Goal: Transaction & Acquisition: Purchase product/service

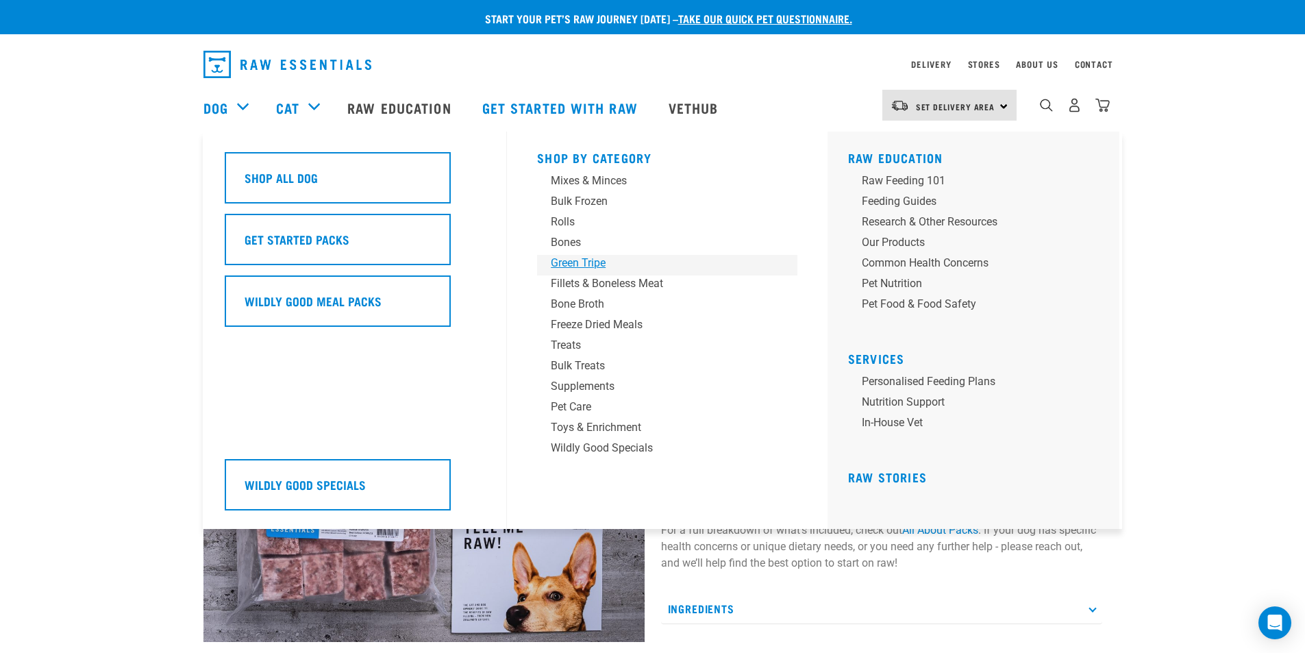
click at [586, 258] on div "Green Tripe" at bounding box center [658, 263] width 214 height 16
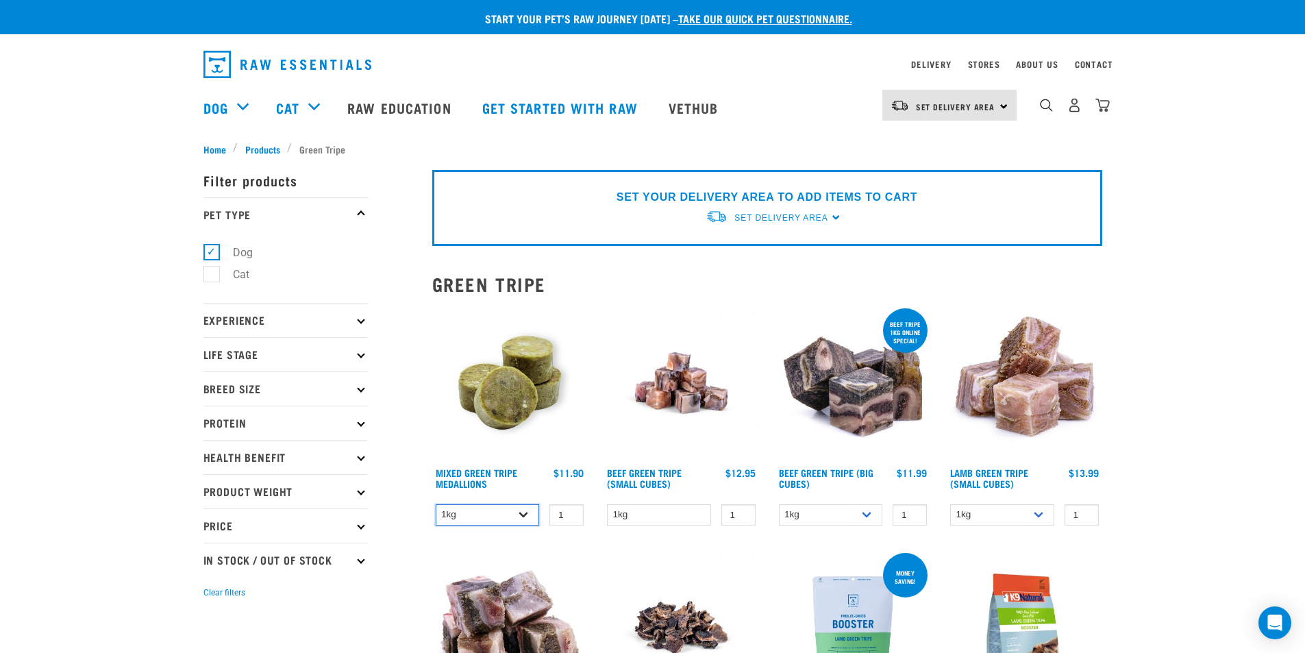
click at [525, 520] on select "1kg 3kg" at bounding box center [488, 514] width 104 height 21
click at [500, 388] on img at bounding box center [509, 382] width 155 height 155
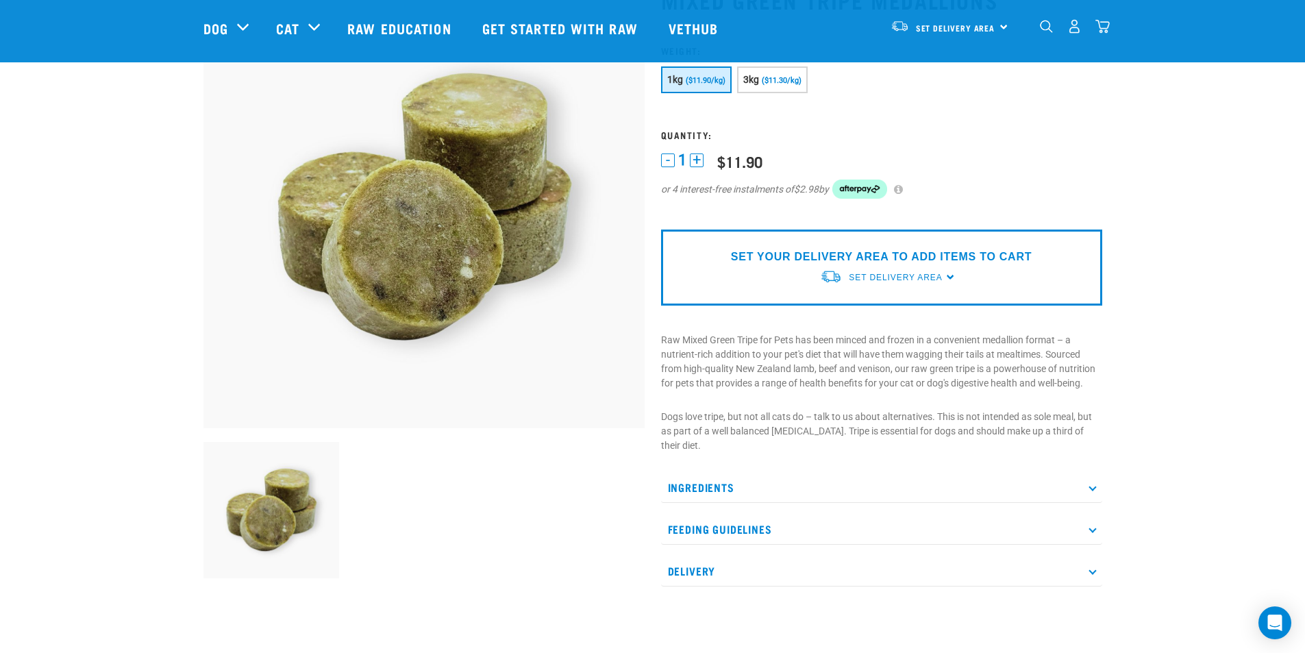
scroll to position [137, 0]
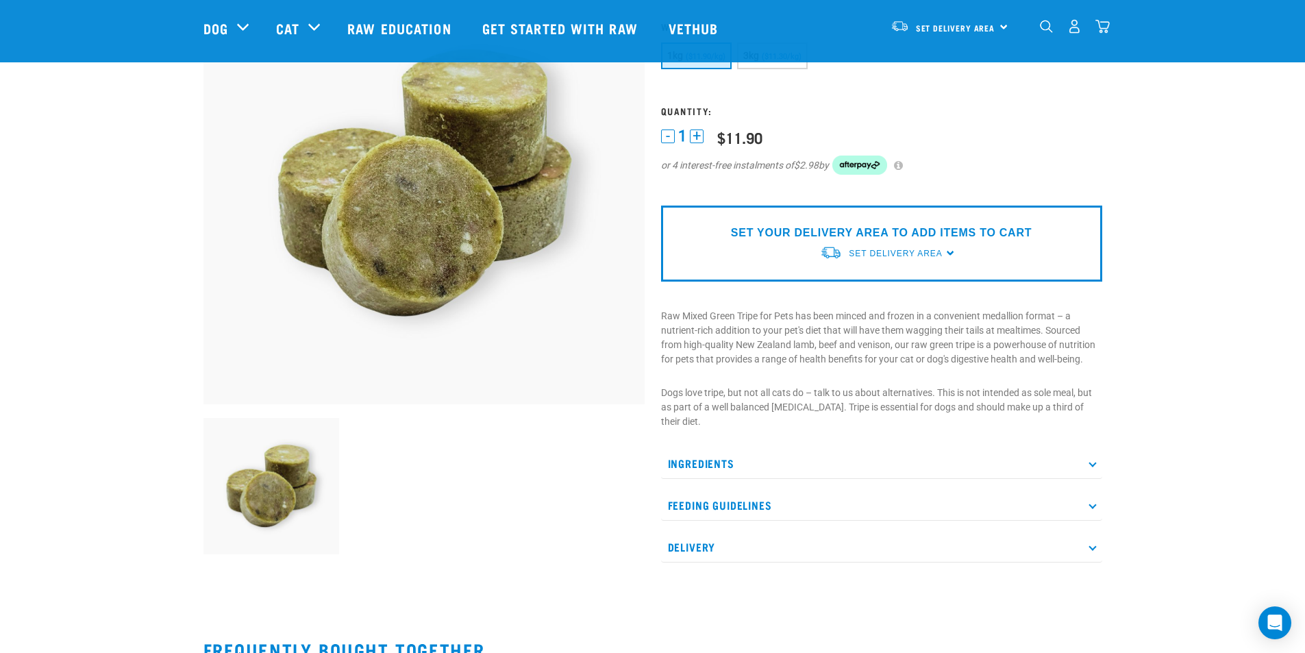
click at [774, 547] on p "Delivery" at bounding box center [881, 547] width 441 height 31
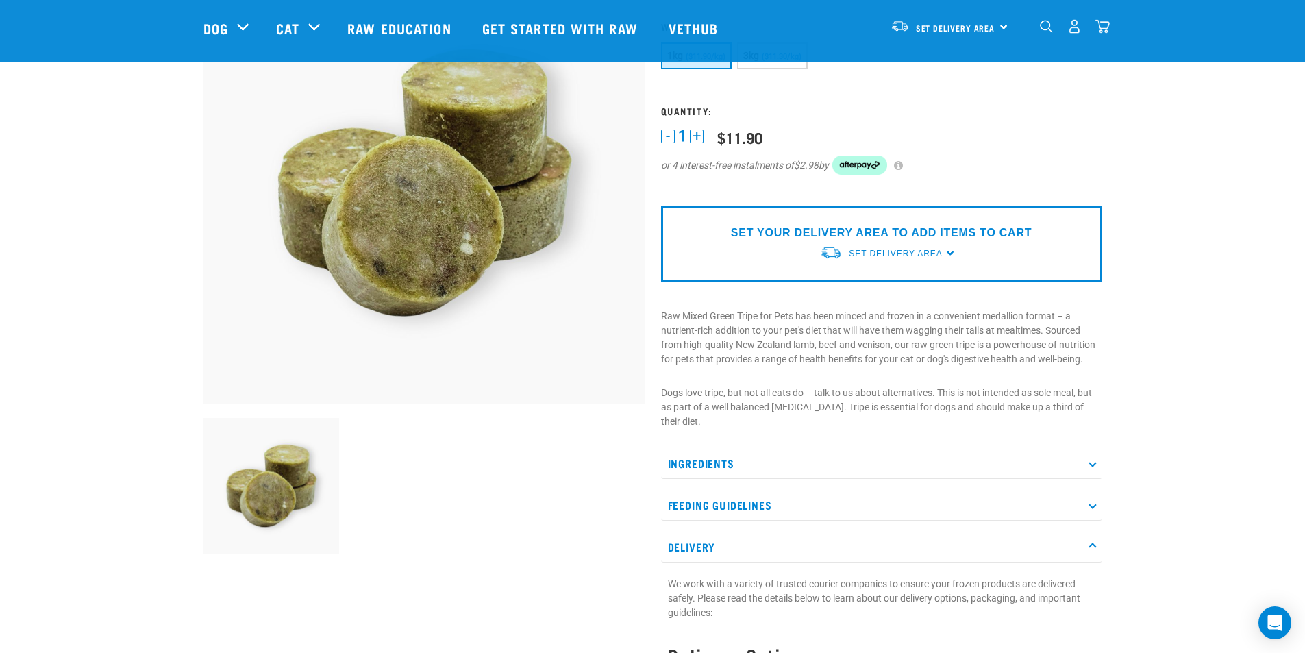
click at [785, 513] on p "Feeding Guidelines" at bounding box center [881, 505] width 441 height 31
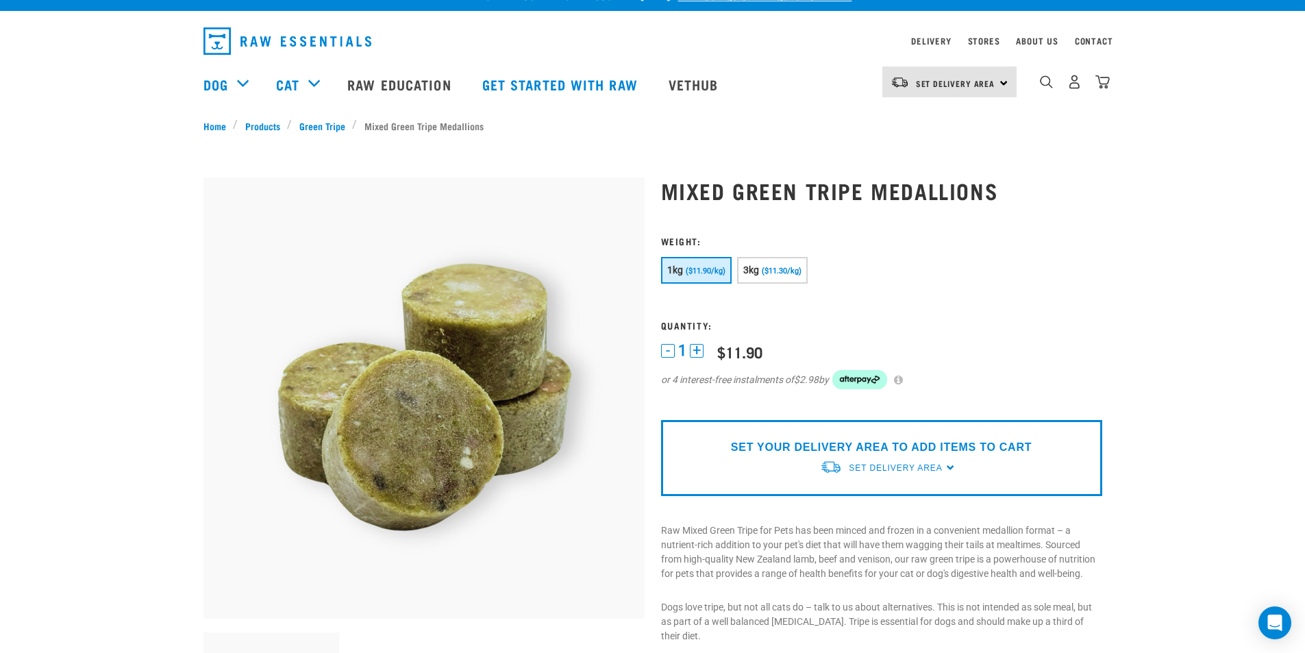
scroll to position [0, 0]
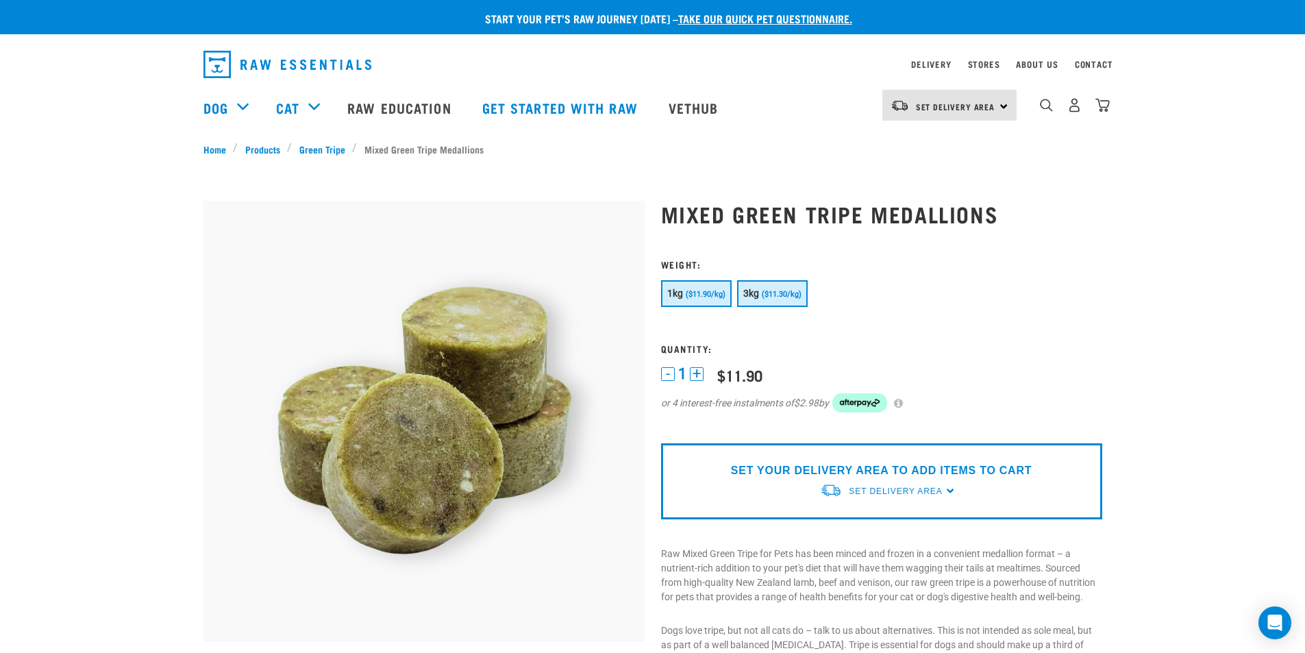
click at [760, 299] on button "3kg ($11.30/kg)" at bounding box center [772, 293] width 71 height 27
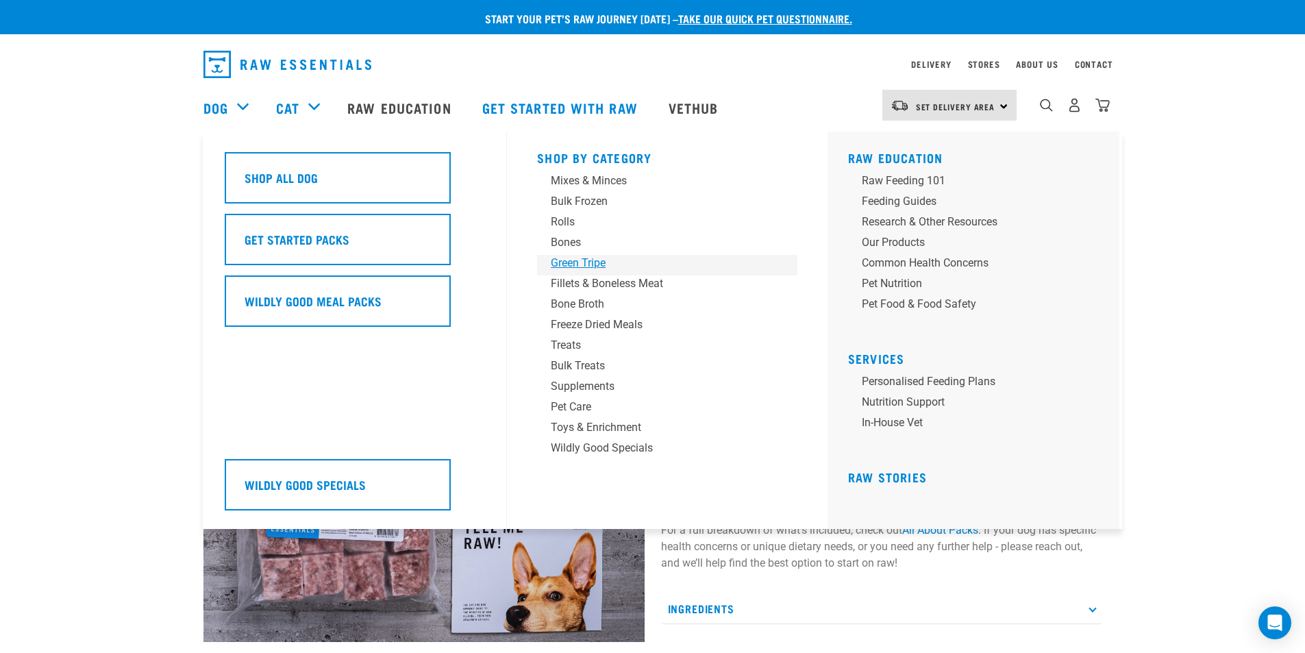
click at [594, 265] on div "Green Tripe" at bounding box center [658, 263] width 214 height 16
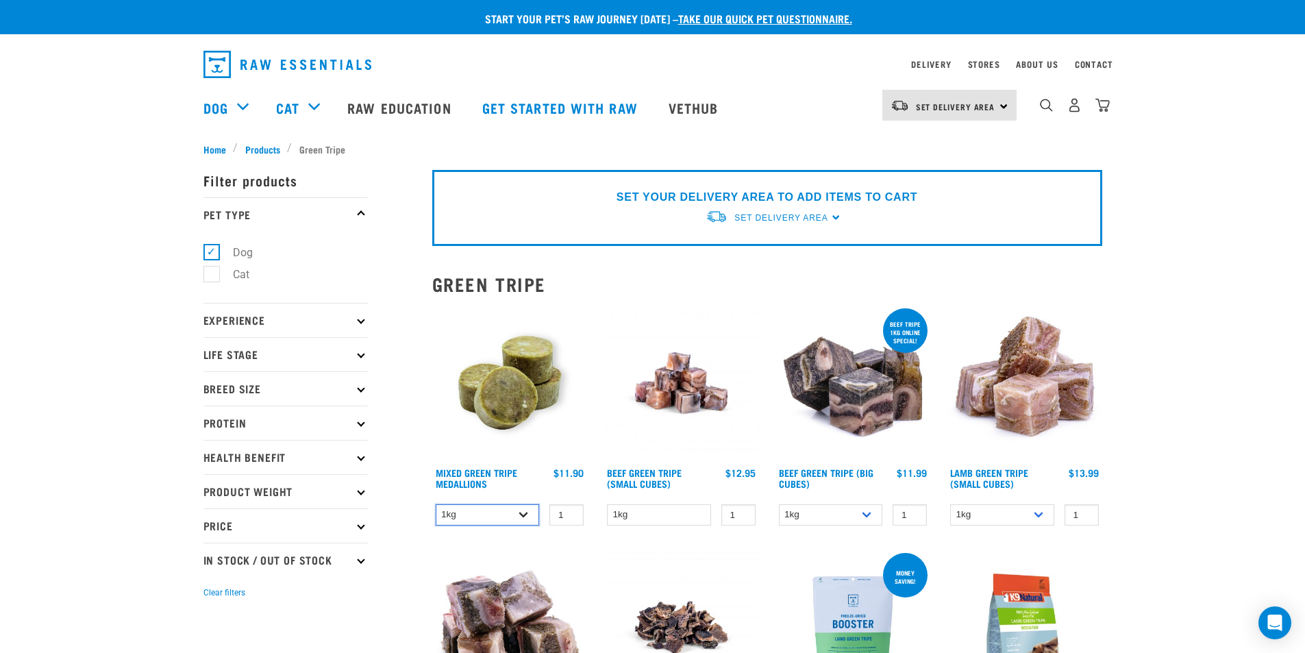
click at [523, 512] on select "1kg 3kg" at bounding box center [488, 514] width 104 height 21
select select "656871"
click at [436, 504] on select "1kg 3kg" at bounding box center [488, 514] width 104 height 21
click at [263, 147] on span "Products" at bounding box center [262, 149] width 35 height 14
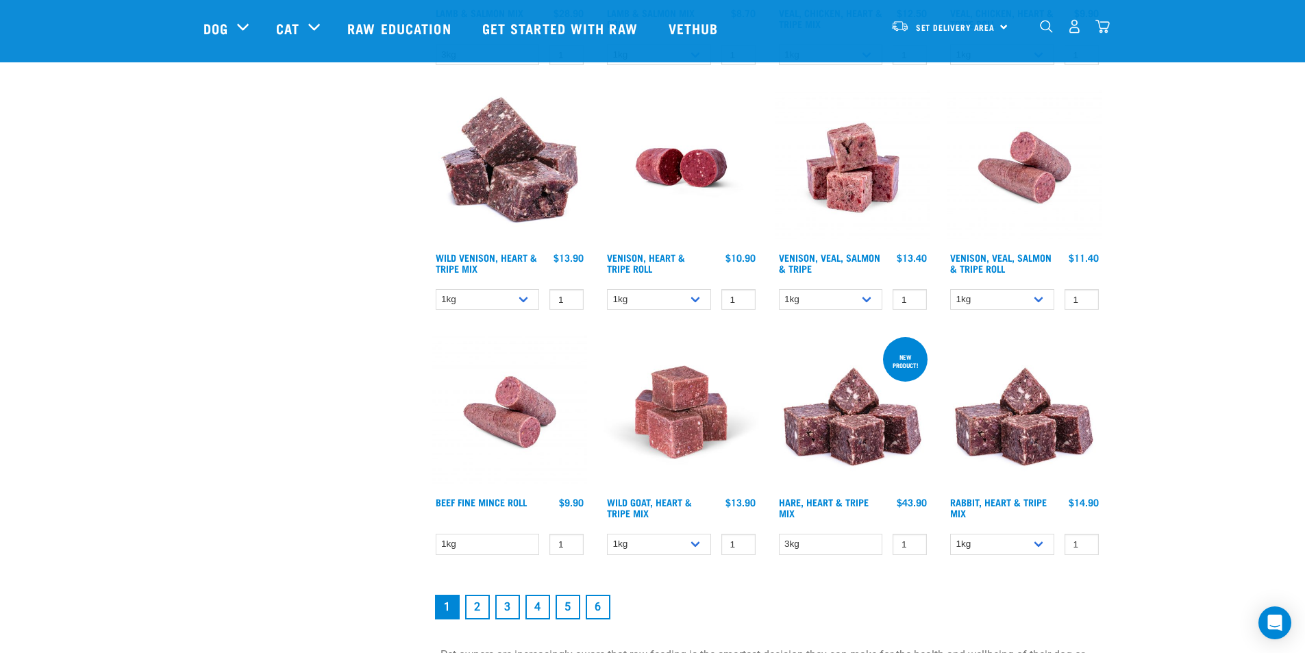
scroll to position [1712, 0]
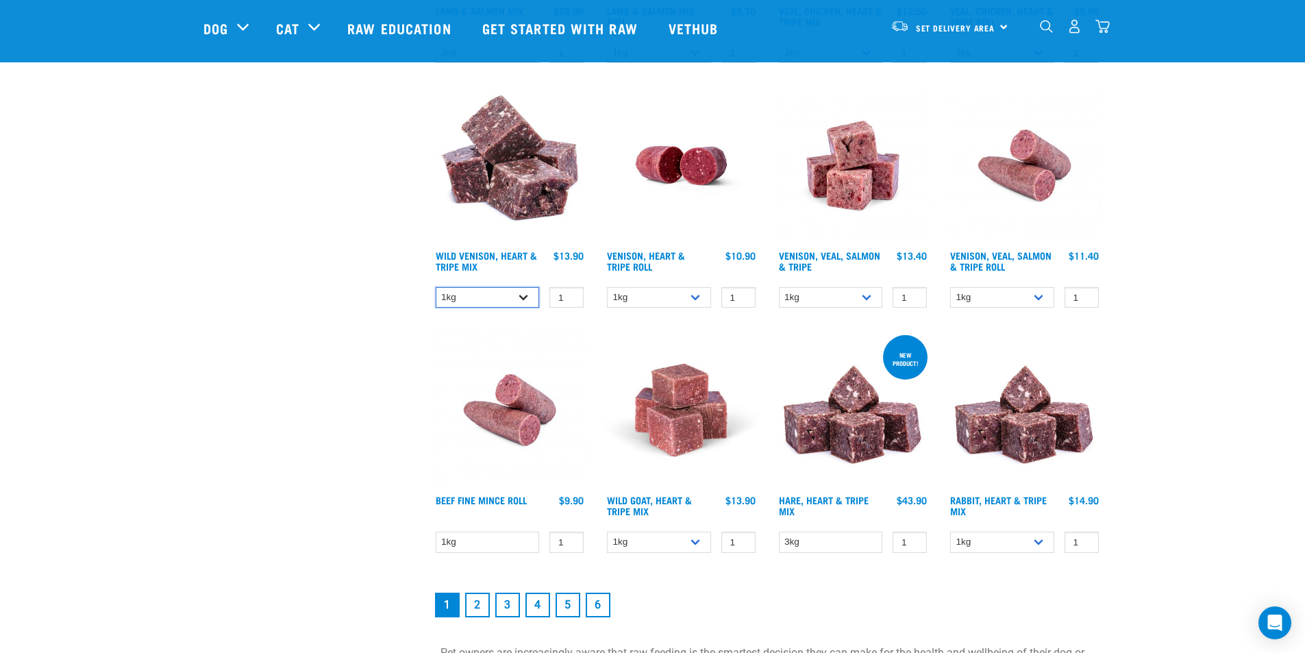
click at [523, 292] on select "1kg 3kg" at bounding box center [488, 297] width 104 height 21
select select "763"
click at [436, 287] on select "1kg 3kg" at bounding box center [488, 297] width 104 height 21
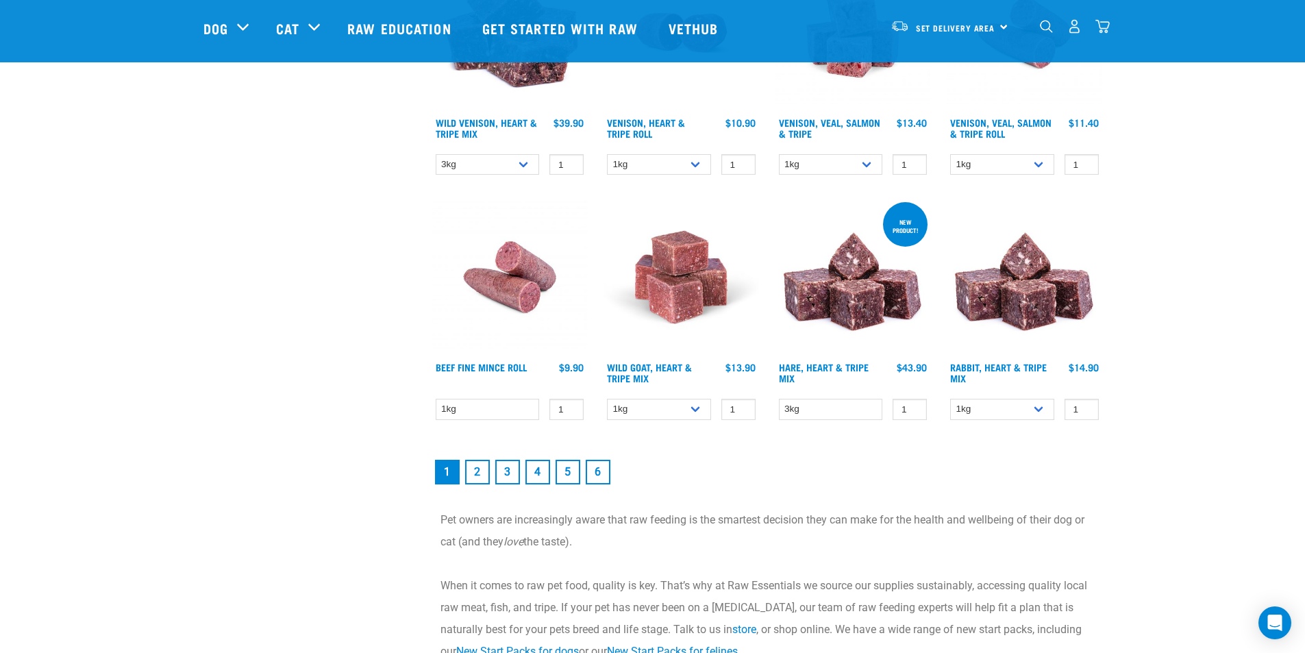
scroll to position [2055, 0]
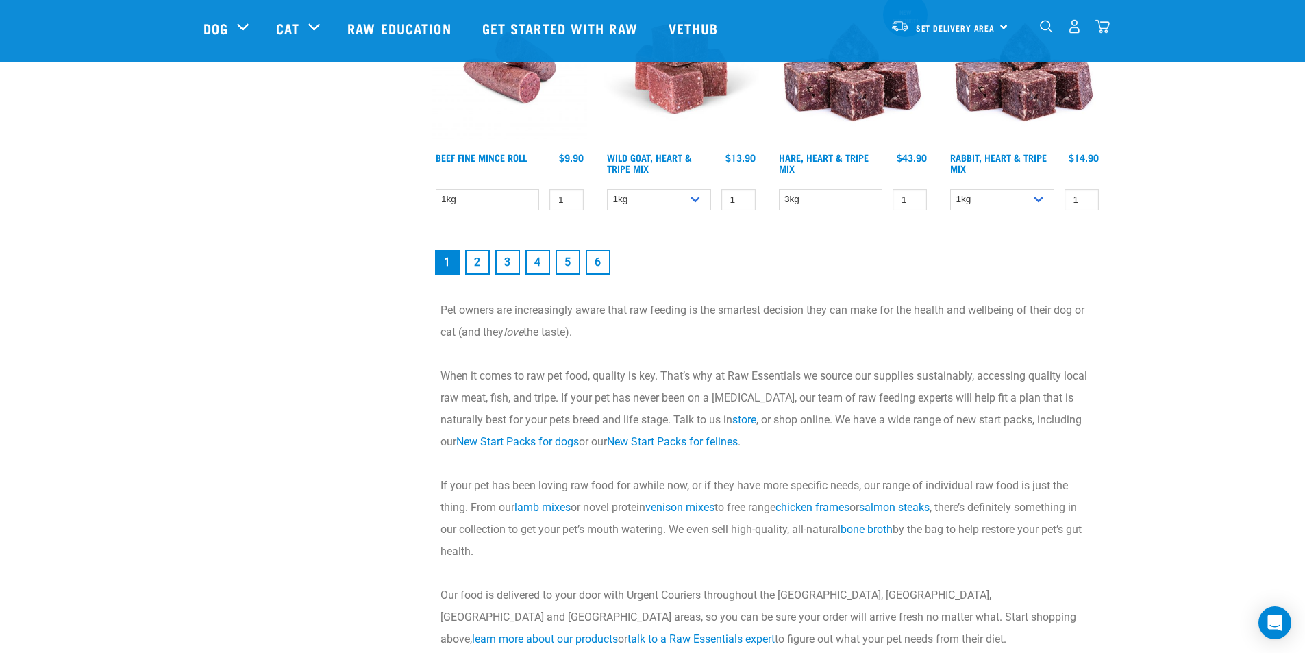
click at [479, 264] on link "2" at bounding box center [477, 262] width 25 height 25
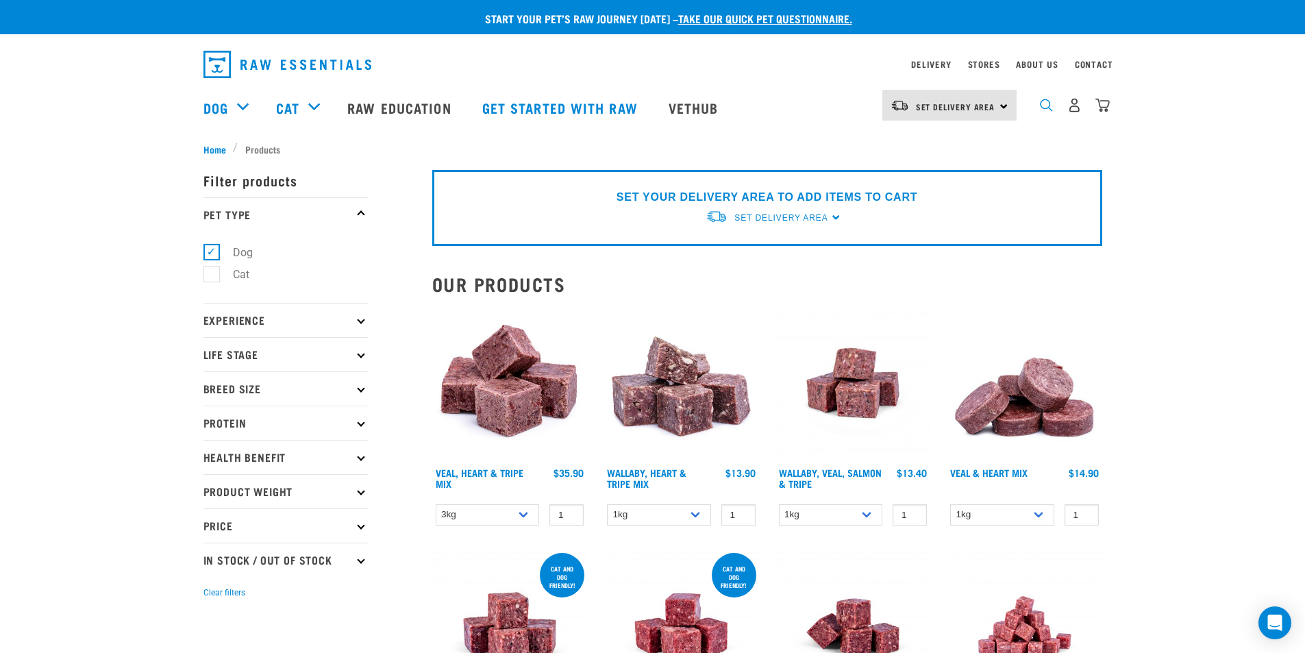
click at [1047, 106] on img "dropdown navigation" at bounding box center [1046, 105] width 13 height 13
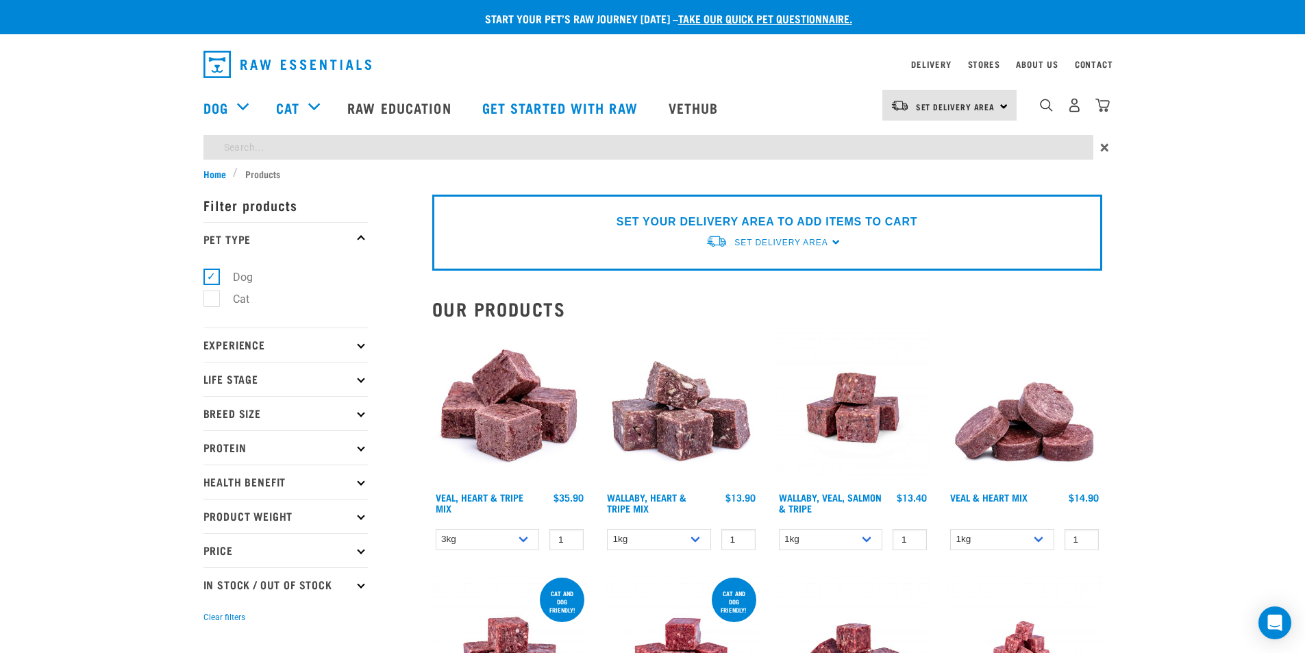
click at [434, 144] on input "search" at bounding box center [648, 147] width 890 height 25
type input "bones"
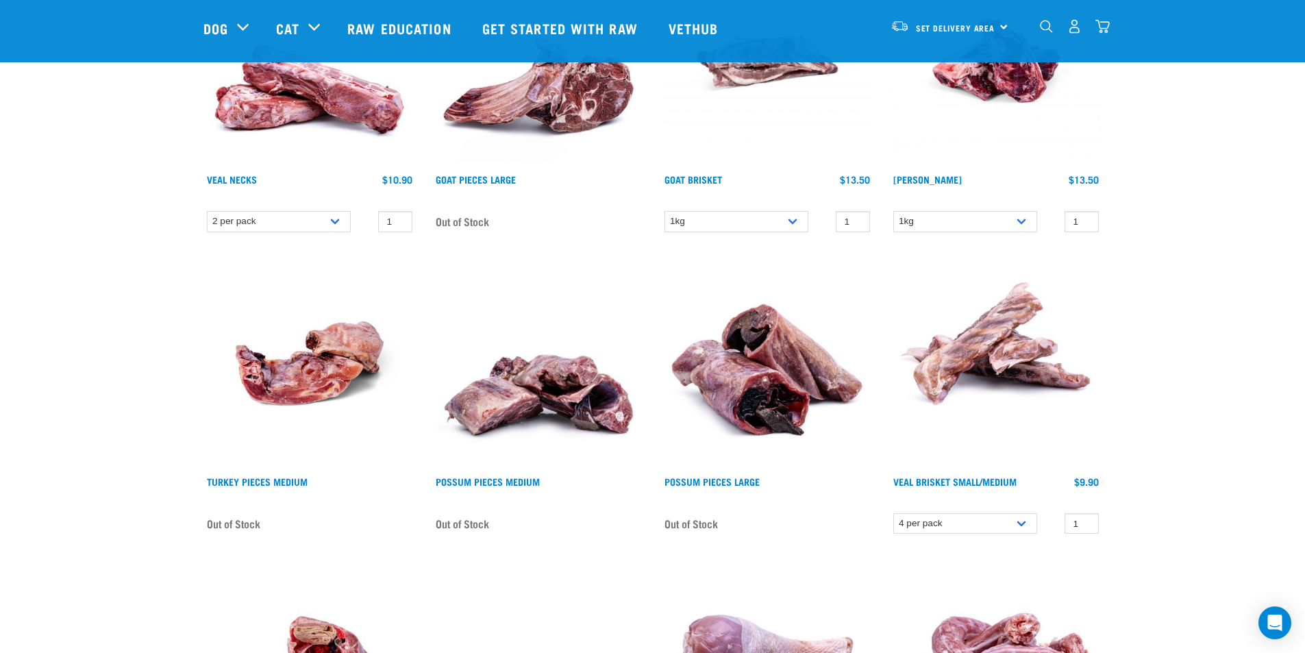
scroll to position [890, 0]
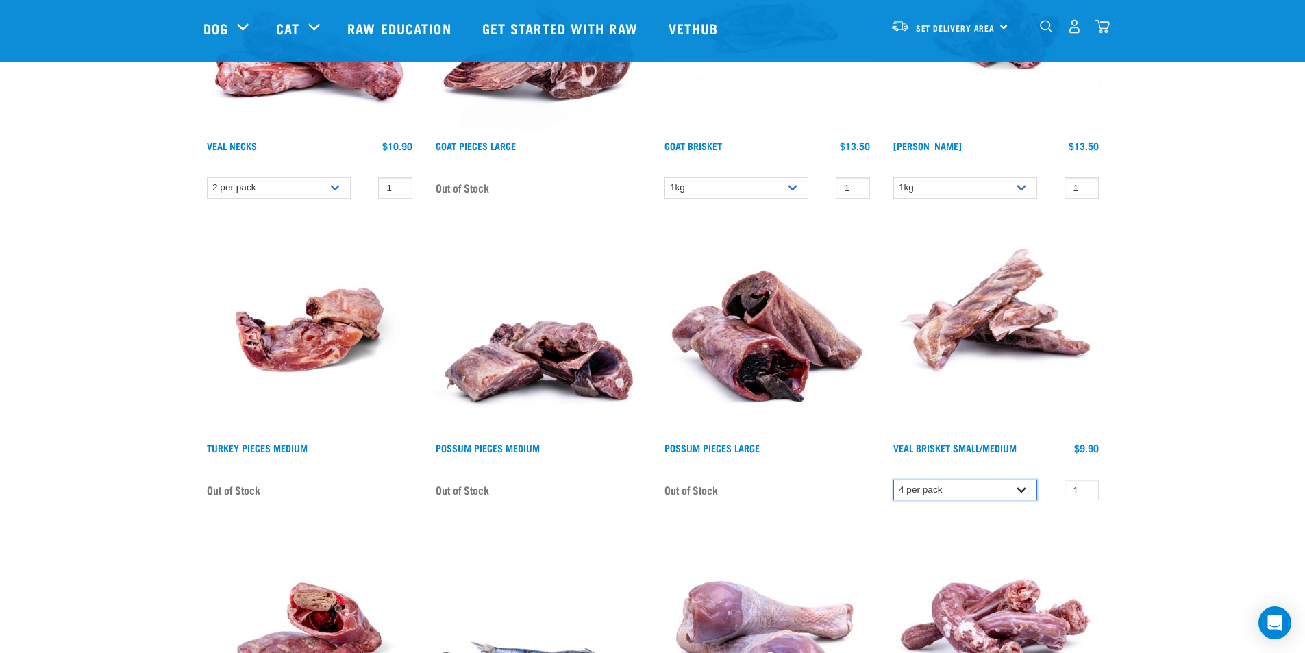
click at [1026, 493] on select "4 per pack 8 per pack" at bounding box center [965, 489] width 144 height 21
select select "447645"
click at [893, 479] on select "4 per pack 8 per pack" at bounding box center [965, 489] width 144 height 21
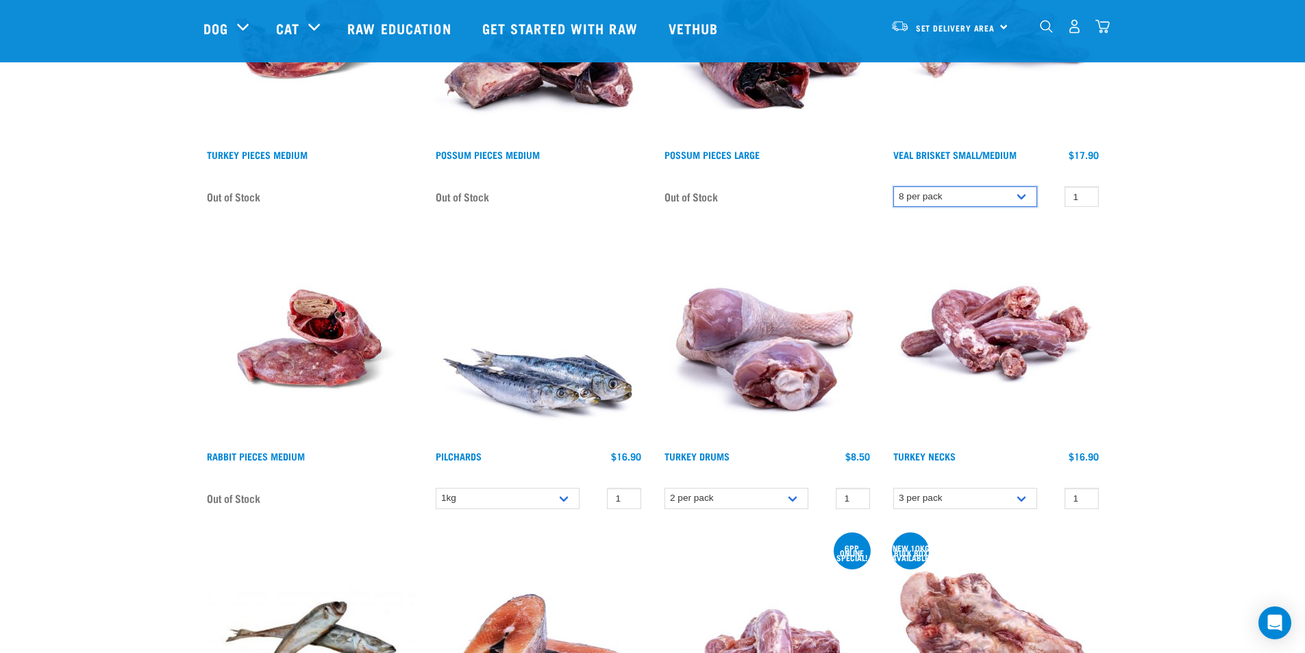
scroll to position [1164, 0]
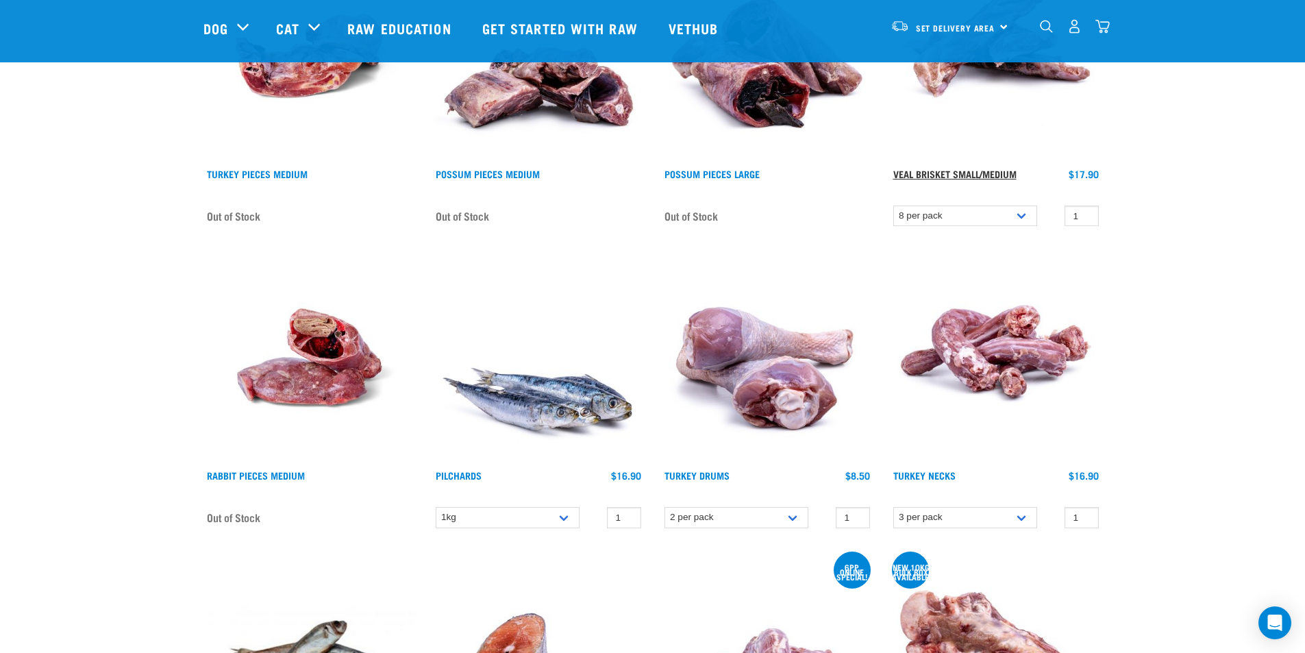
click at [942, 172] on link "Veal Brisket Small/Medium" at bounding box center [954, 173] width 123 height 5
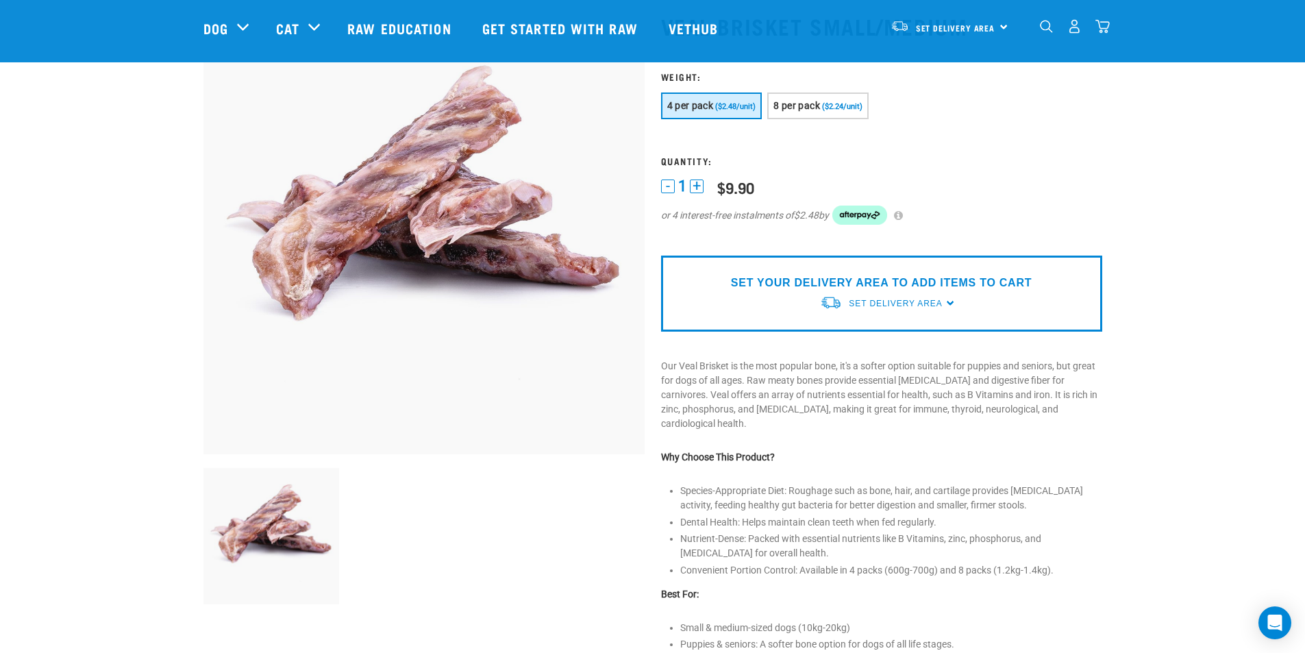
scroll to position [137, 0]
